Goal: Navigation & Orientation: Find specific page/section

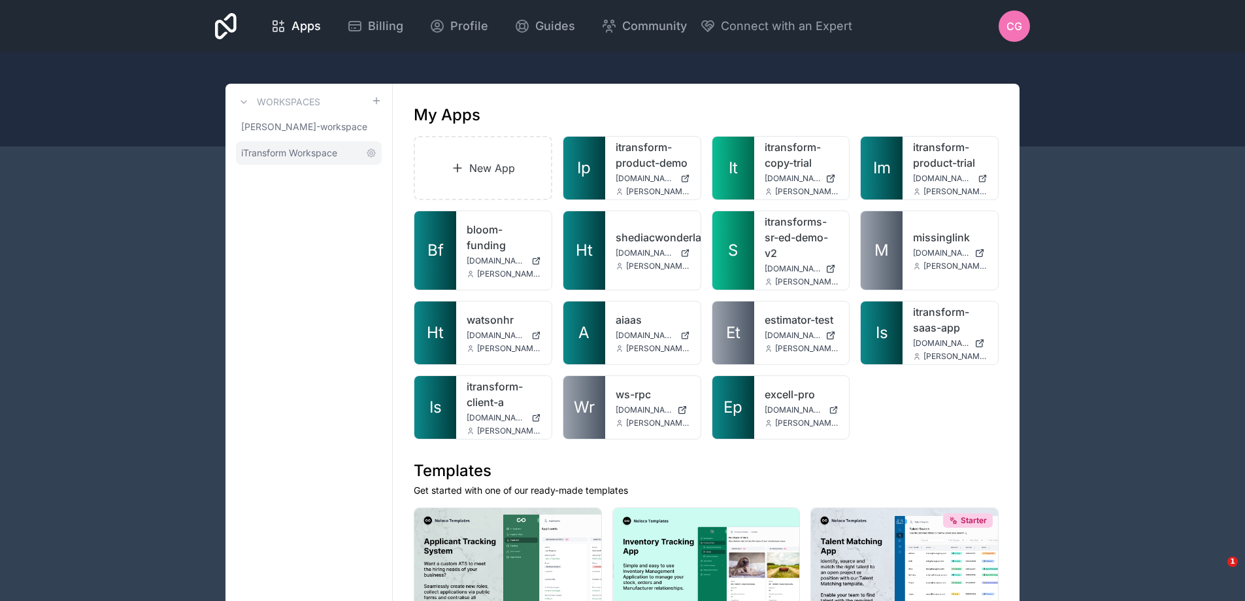
click at [308, 149] on span "iTransform Workspace" at bounding box center [289, 152] width 96 height 13
click at [590, 326] on link "A" at bounding box center [585, 332] width 42 height 63
